Goal: Obtain resource: Obtain resource

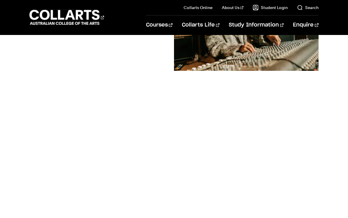
scroll to position [107, 0]
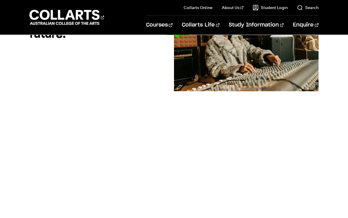
click at [193, 153] on link "Circus Arts" at bounding box center [212, 156] width 66 height 7
click at [207, 21] on link "Study 100% online" at bounding box center [203, 24] width 49 height 8
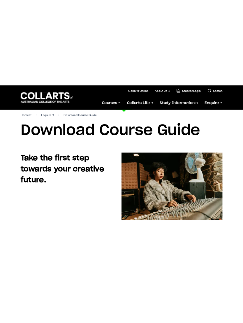
scroll to position [0, 0]
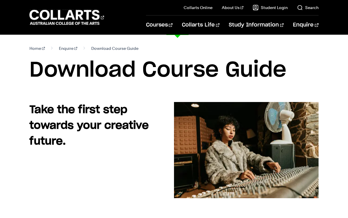
click at [175, 198] on img at bounding box center [246, 150] width 145 height 96
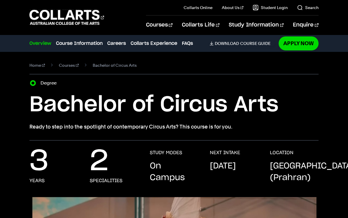
click at [2, 36] on div "Overview Overview Course Information Careers Collarts Experience FAQs Download …" at bounding box center [174, 43] width 348 height 16
click at [50, 121] on link "Photography" at bounding box center [62, 117] width 66 height 7
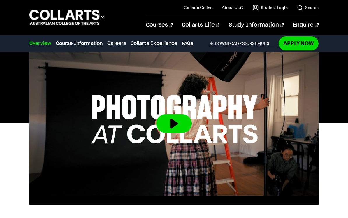
scroll to position [176, 0]
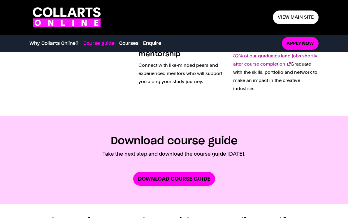
scroll to position [308, 0]
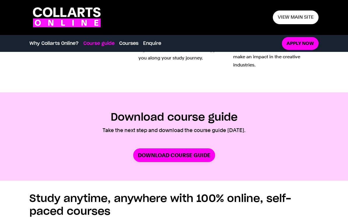
click at [201, 155] on link "Download Course Guide" at bounding box center [174, 156] width 82 height 14
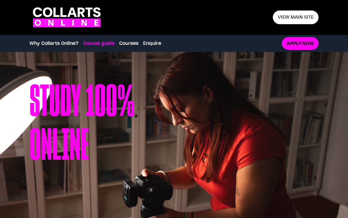
scroll to position [316, 0]
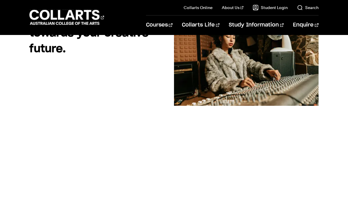
scroll to position [86, 0]
